Goal: Task Accomplishment & Management: Manage account settings

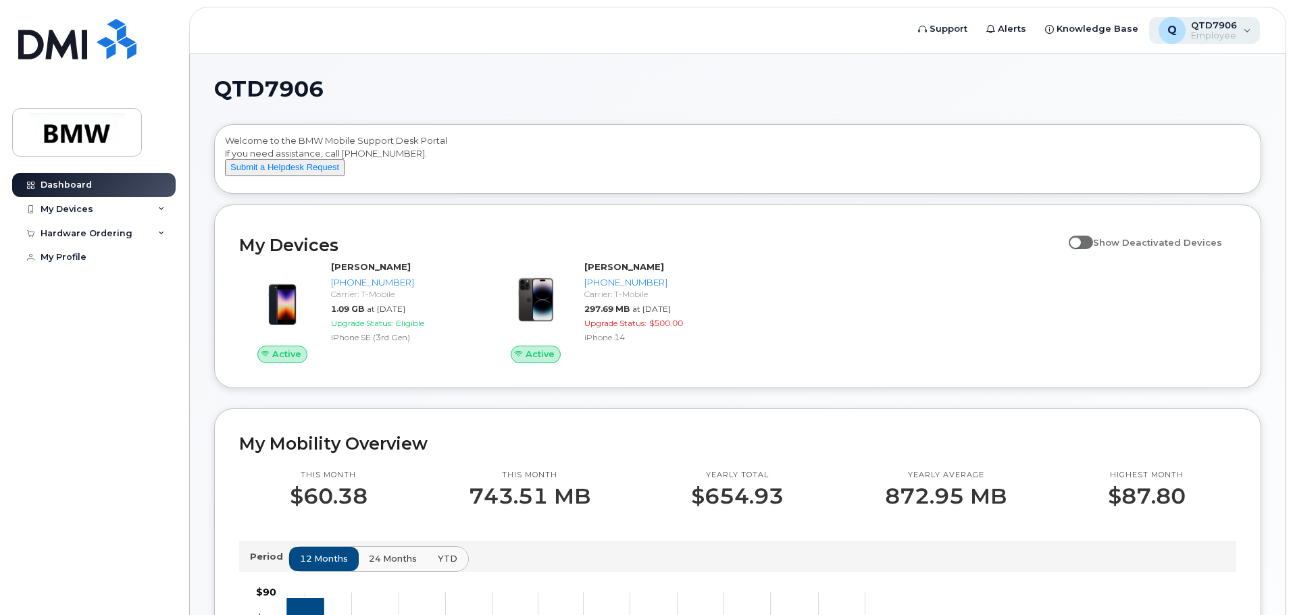
click at [1223, 32] on span "Employee" at bounding box center [1214, 35] width 46 height 11
click at [76, 207] on div "My Devices" at bounding box center [67, 209] width 53 height 11
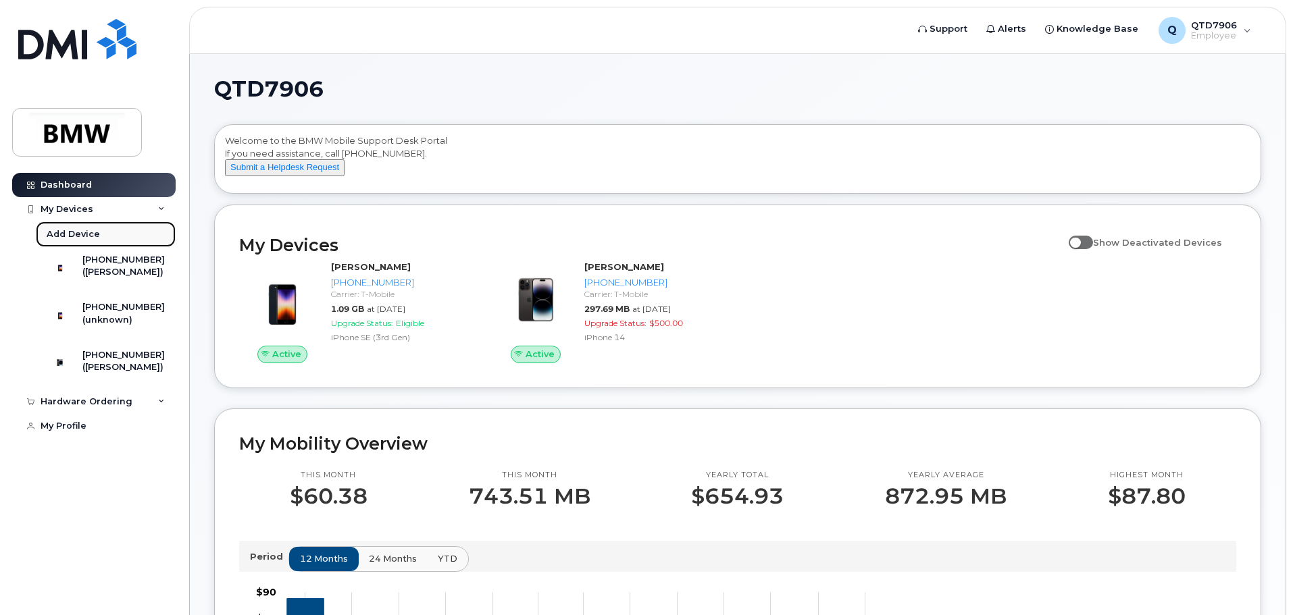
click at [72, 236] on div "Add Device" at bounding box center [73, 234] width 53 height 12
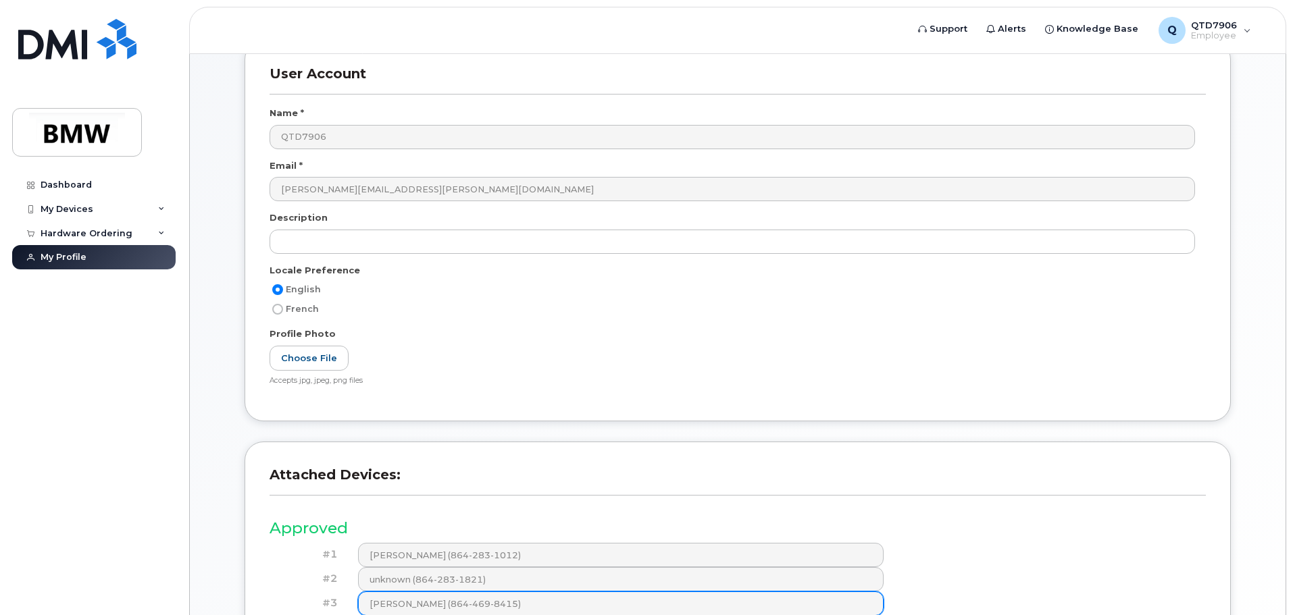
scroll to position [102, 0]
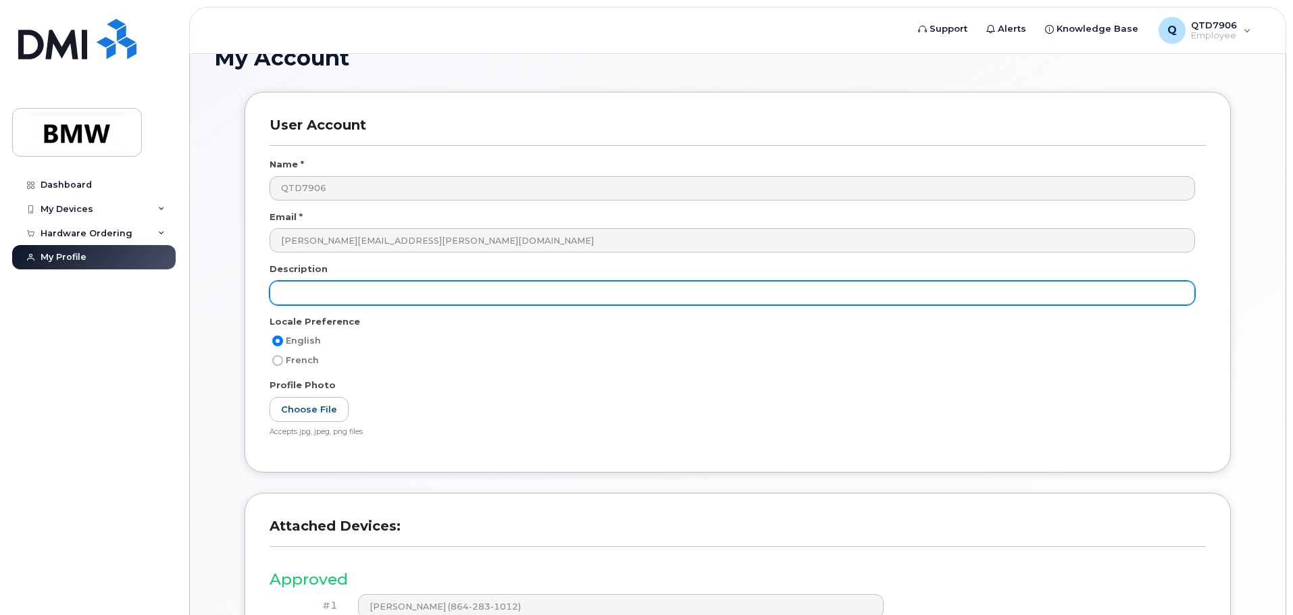
click at [473, 297] on input "text" at bounding box center [733, 293] width 926 height 24
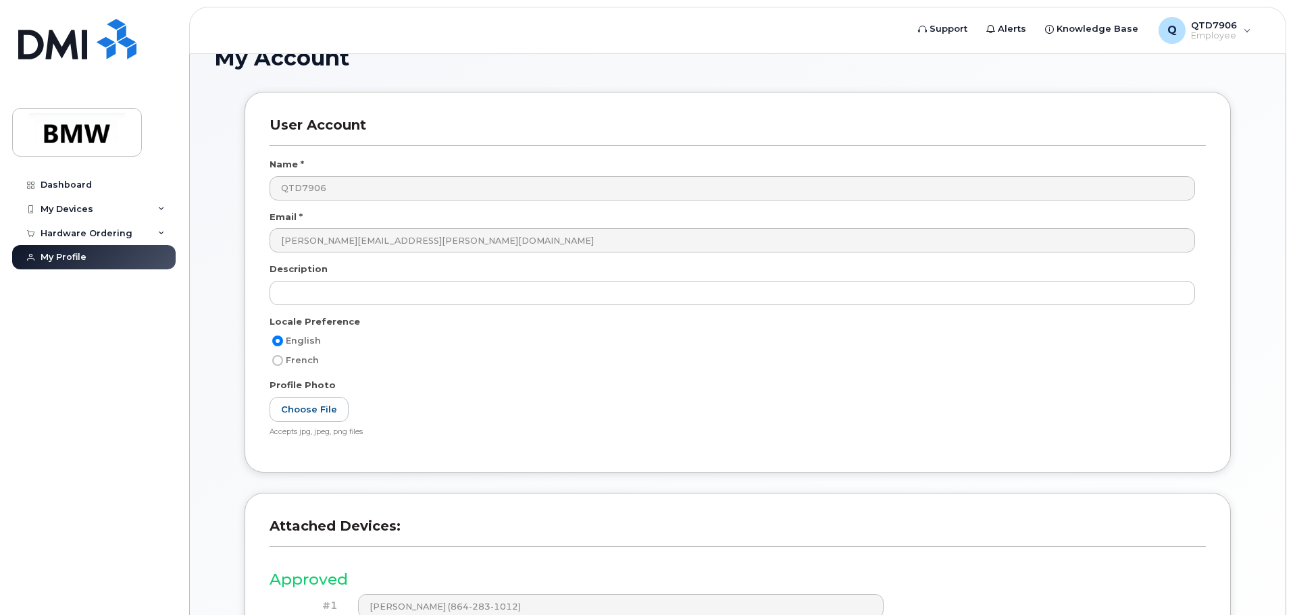
click at [213, 319] on div "My Account User Account Name * QTD7906 Email * mason.mg.gower@bmwmc.com Descrip…" at bounding box center [738, 399] width 1096 height 754
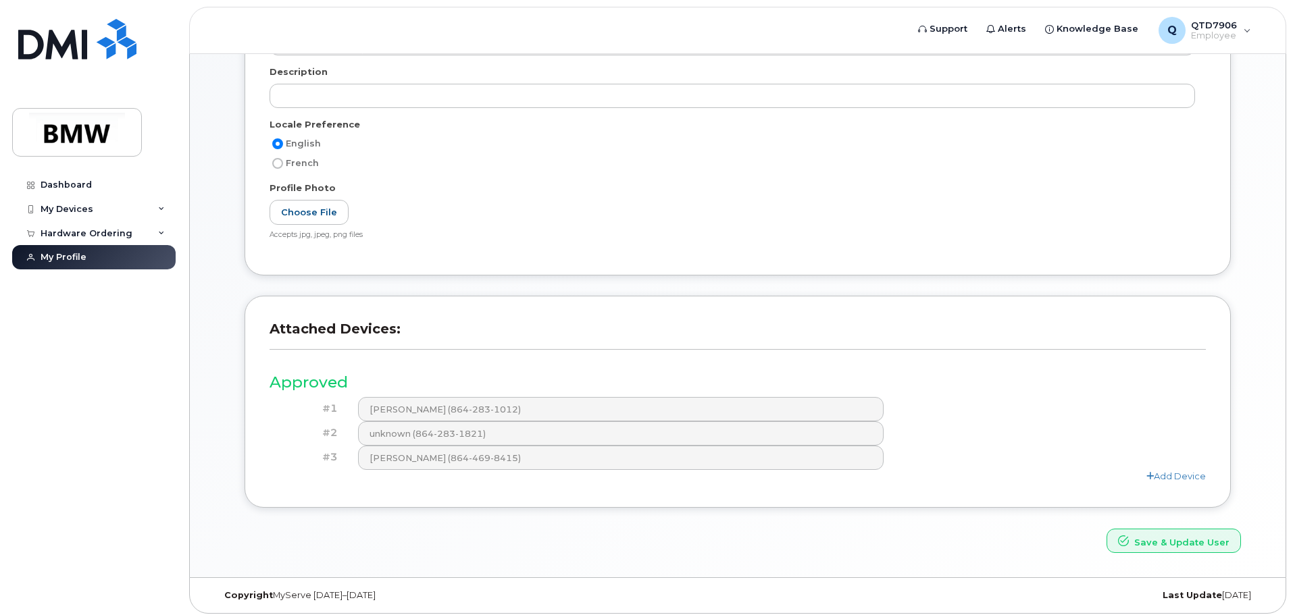
scroll to position [305, 0]
